Goal: Task Accomplishment & Management: Manage account settings

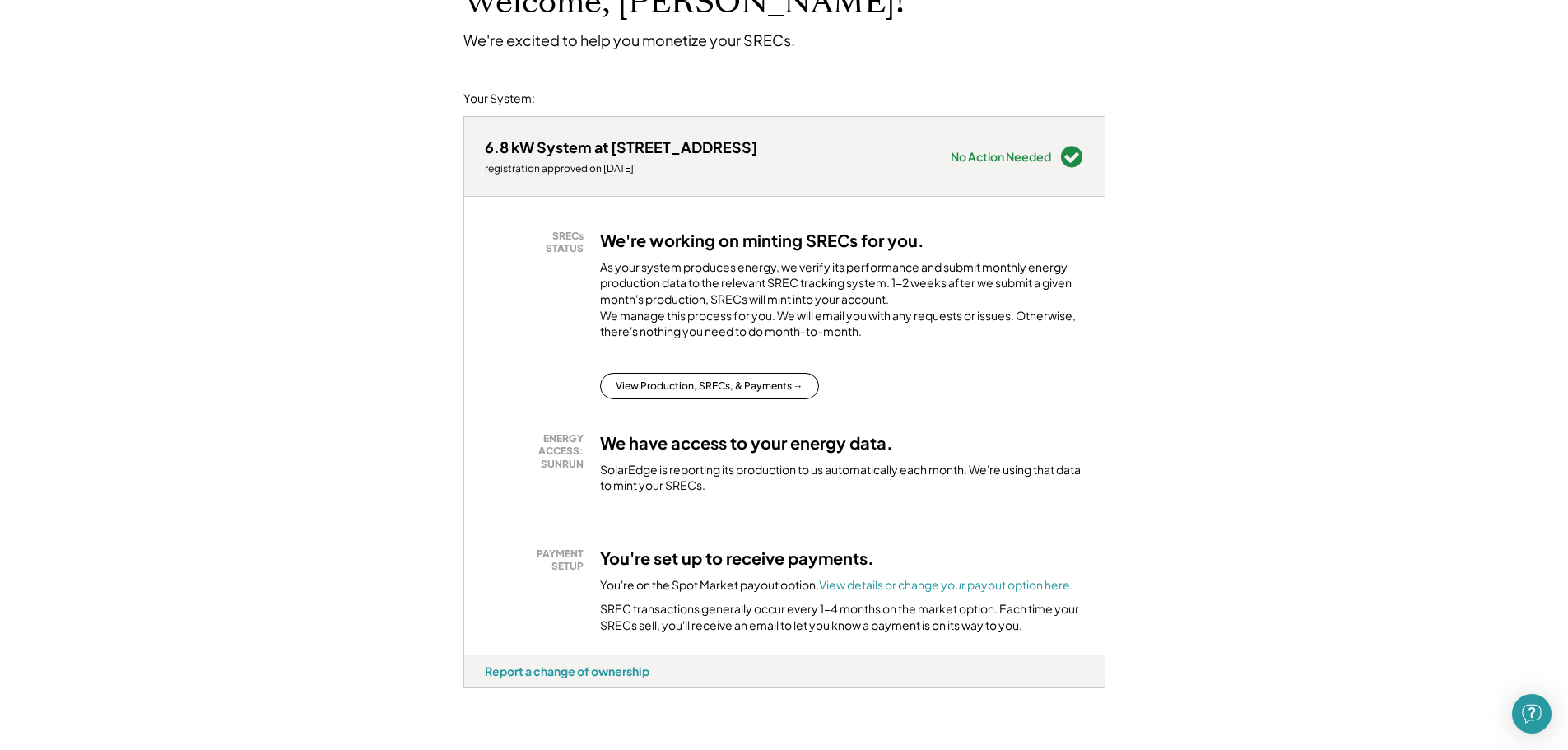
scroll to position [165, 0]
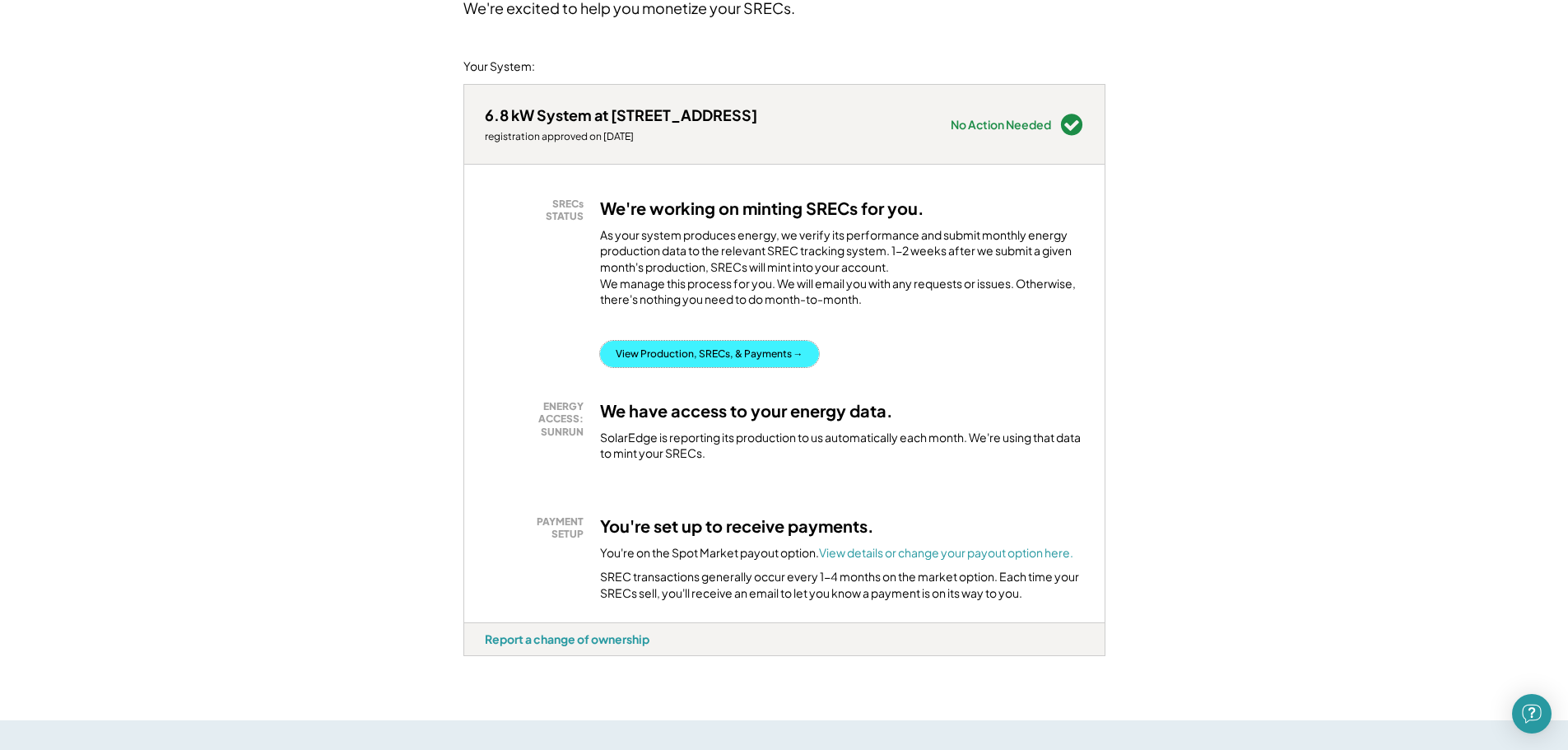
click at [671, 365] on button "View Production, SRECs, & Payments →" at bounding box center [710, 353] width 219 height 26
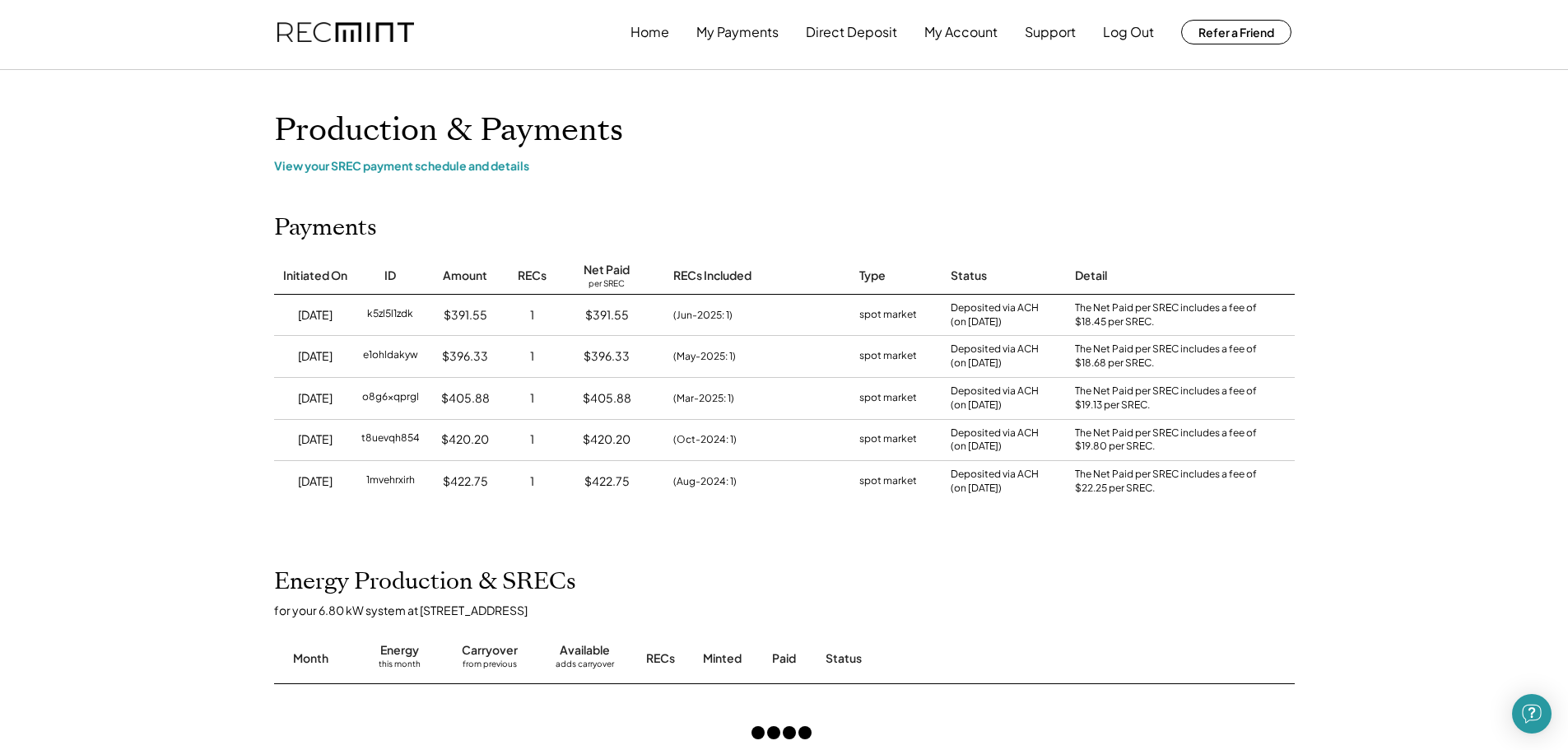
scroll to position [247, 0]
